Goal: Check status

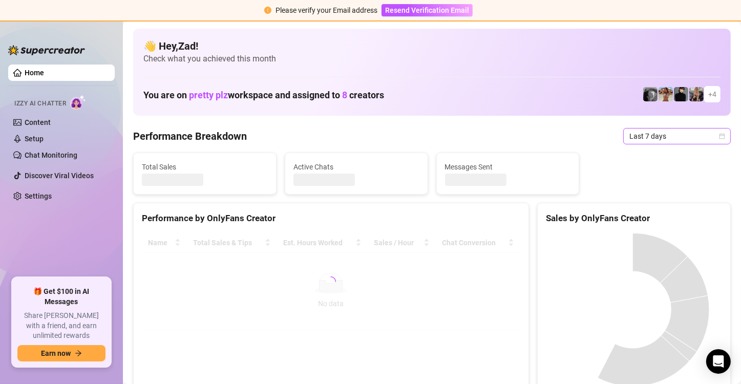
click at [641, 138] on span "Last 7 days" at bounding box center [676, 136] width 95 height 15
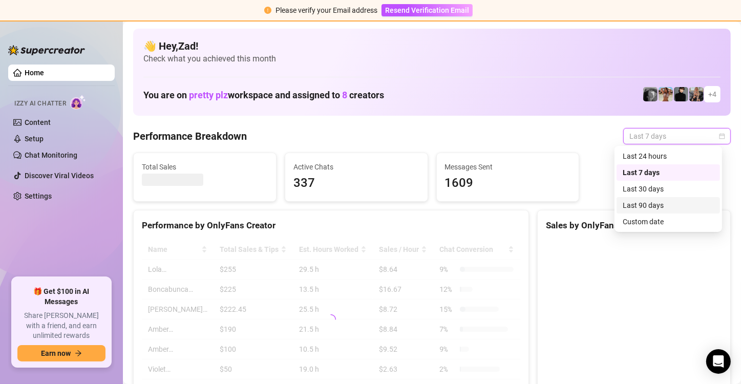
click at [643, 225] on div "Custom date" at bounding box center [668, 221] width 91 height 11
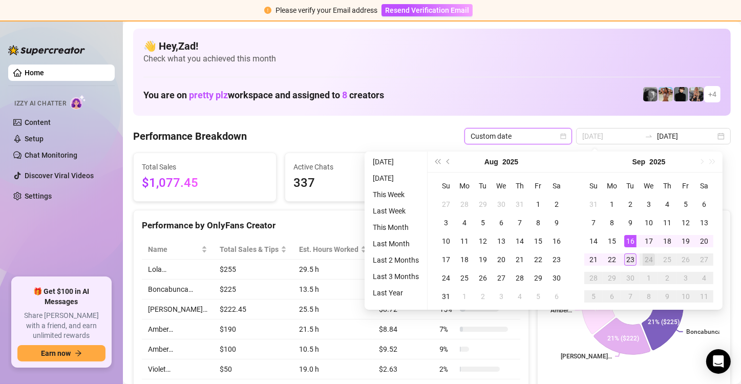
type input "[DATE]"
click at [628, 258] on div "23" at bounding box center [630, 259] width 12 height 12
type input "[DATE]"
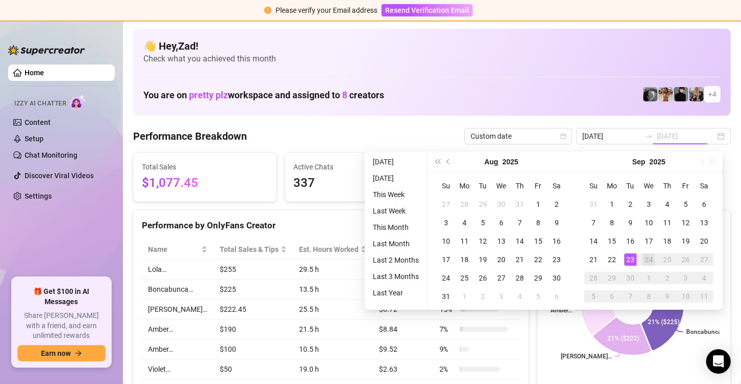
type input "[DATE]"
